Goal: Ask a question

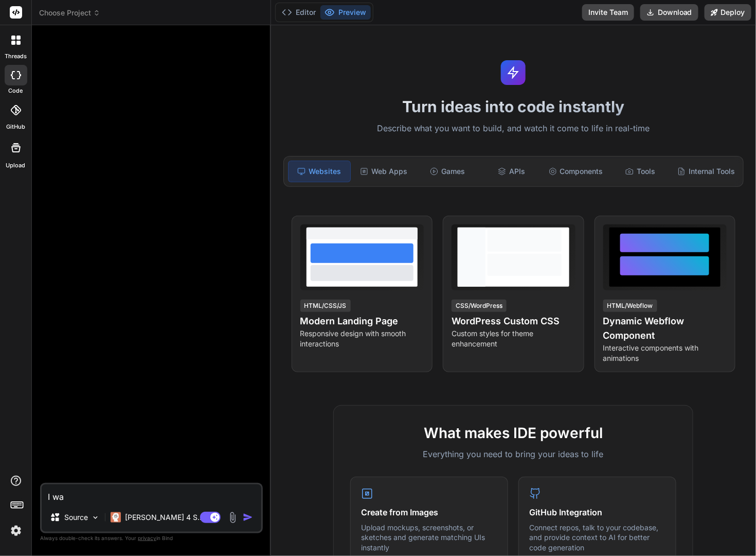
type textarea "x"
click at [63, 496] on textarea "I wa" at bounding box center [152, 493] width 220 height 19
type textarea "I want to create an email scrapper application that allows the user to enter in…"
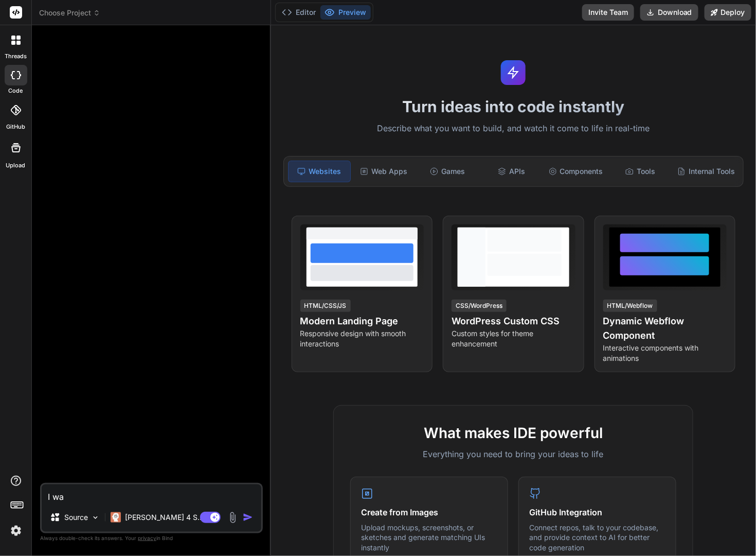
type textarea "x"
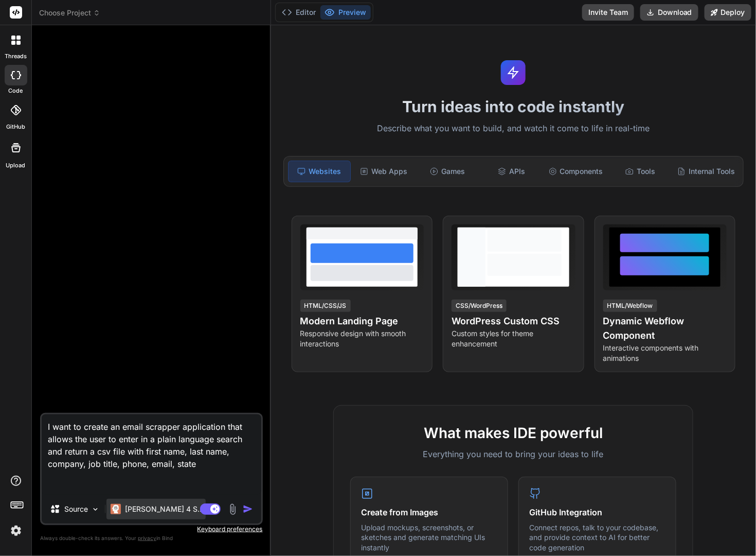
type textarea "I want to create an email scrapper application that allows the user to enter in…"
click at [135, 507] on p "[PERSON_NAME] 4 S.." at bounding box center [163, 509] width 77 height 10
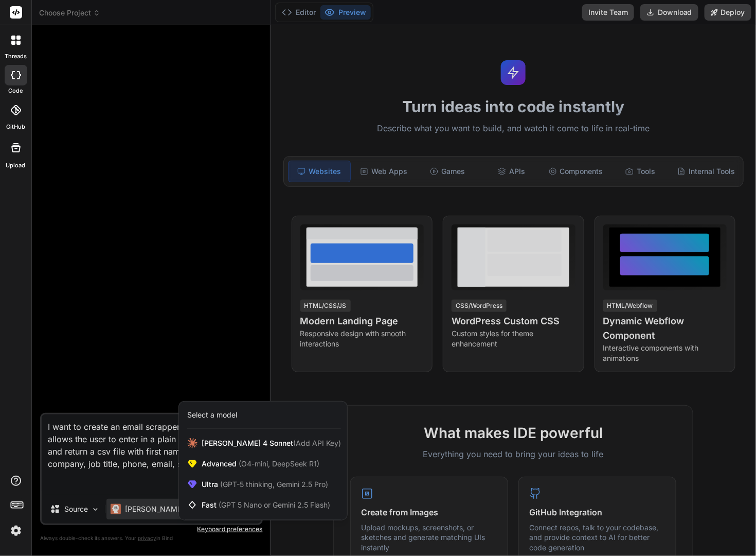
click at [136, 480] on div at bounding box center [378, 278] width 756 height 556
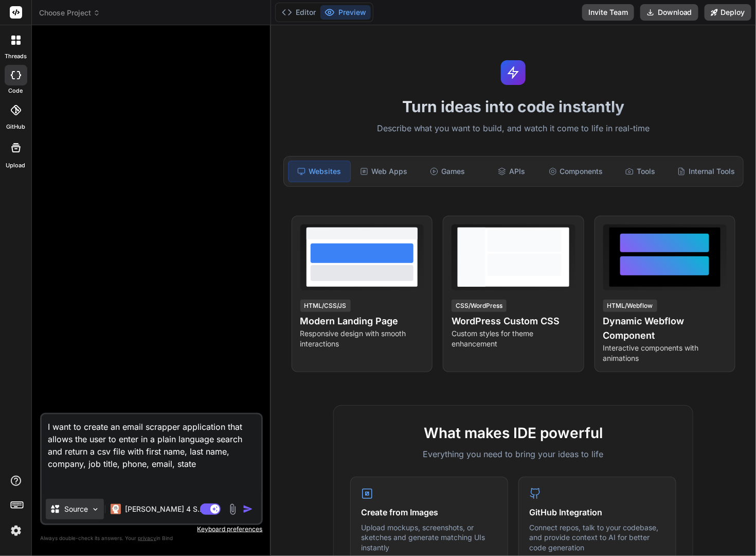
click at [74, 512] on p "Source" at bounding box center [76, 509] width 24 height 10
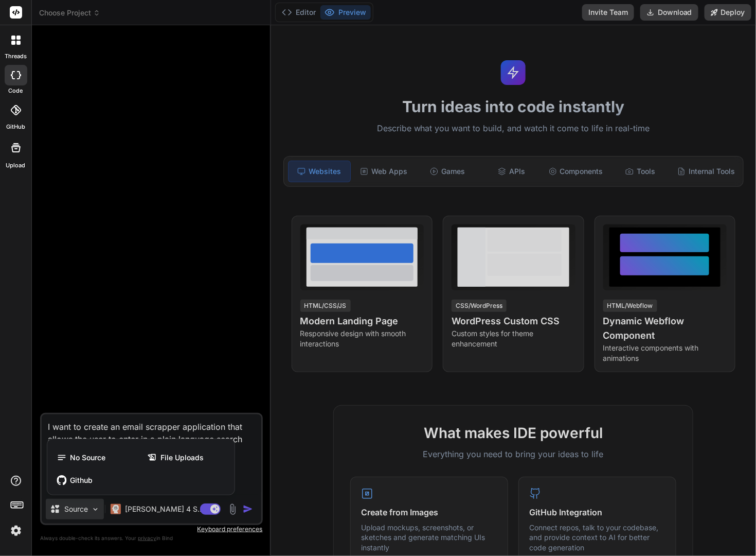
click at [75, 509] on div at bounding box center [378, 278] width 756 height 556
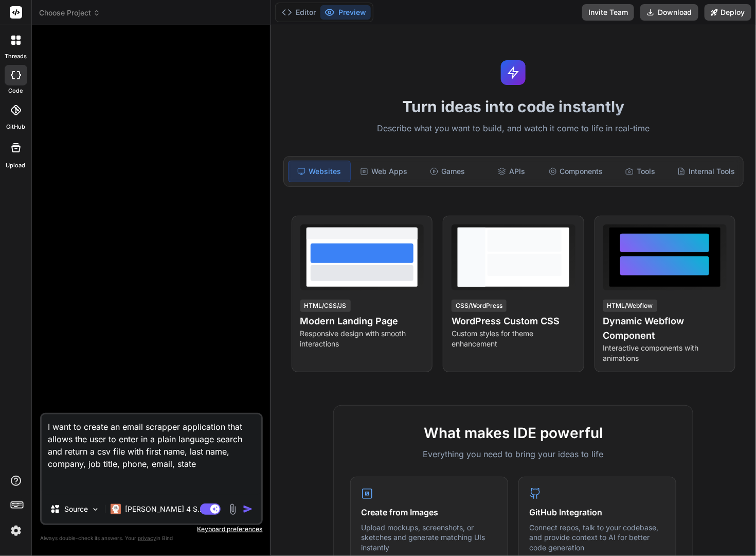
click at [245, 507] on img "button" at bounding box center [248, 509] width 10 height 10
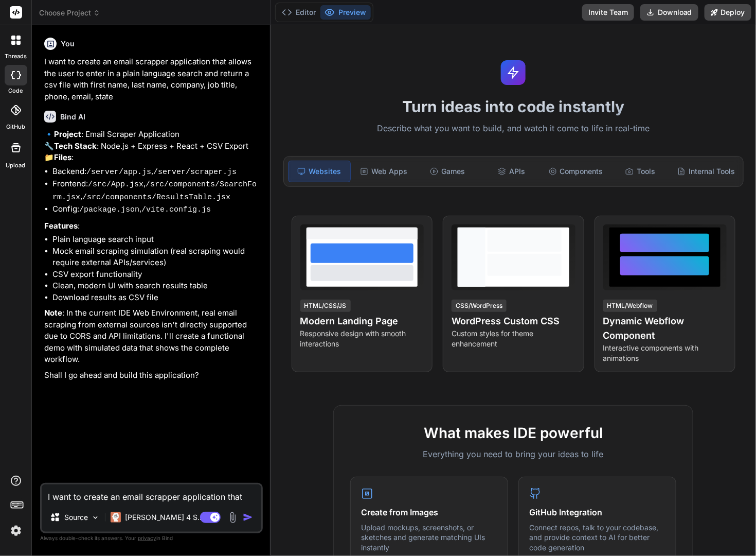
type textarea "x"
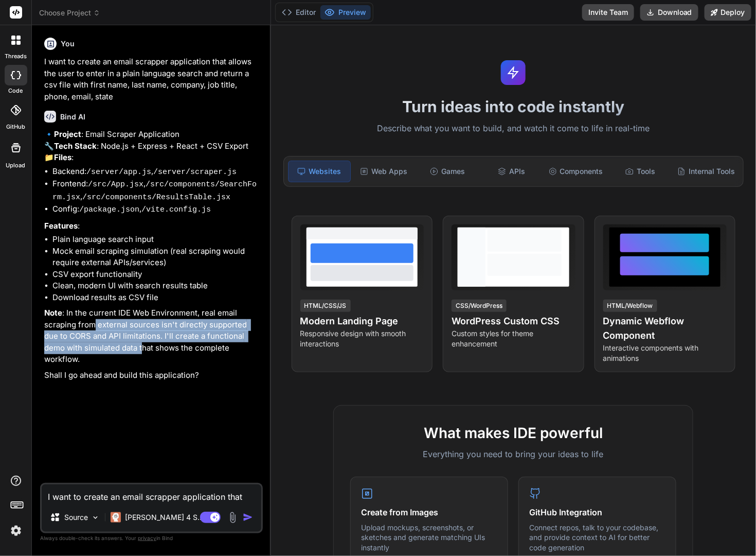
drag, startPoint x: 92, startPoint y: 355, endPoint x: 120, endPoint y: 375, distance: 34.3
click at [120, 365] on p "Note : In the current IDE Web Environment, real email scraping from external so…" at bounding box center [152, 336] width 217 height 58
